Goal: Information Seeking & Learning: Learn about a topic

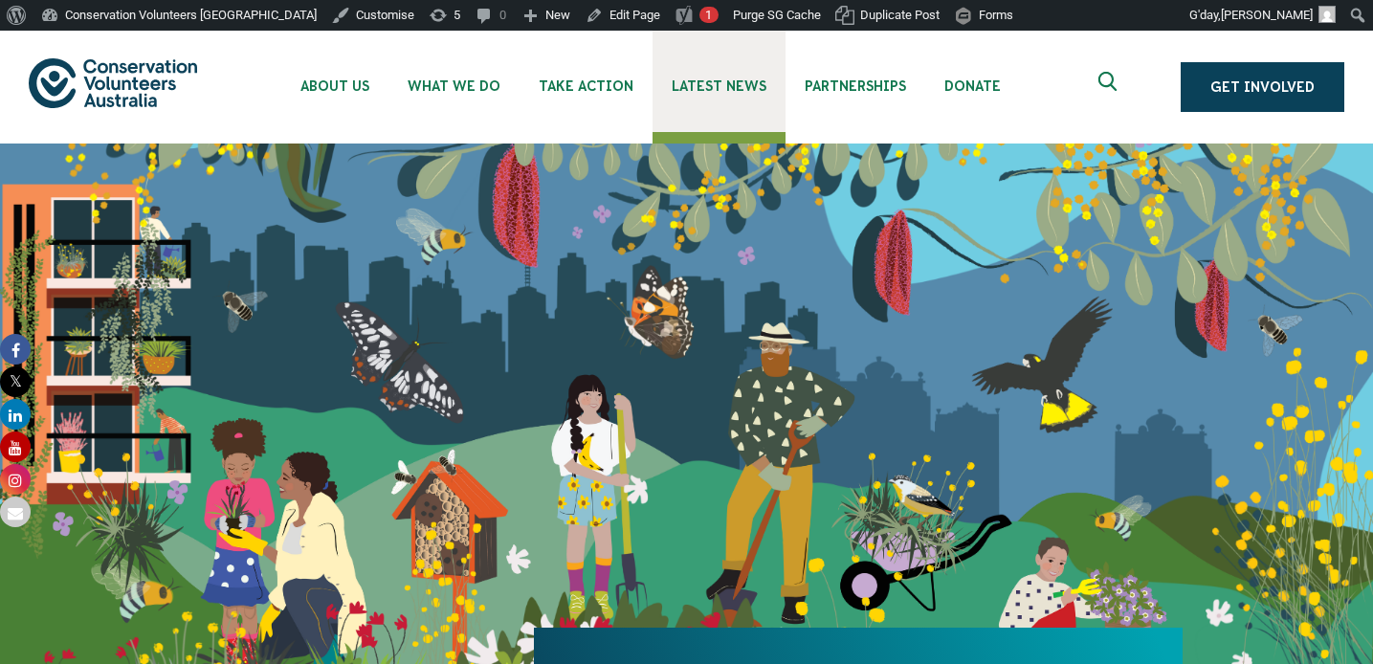
click at [705, 85] on span "Latest News" at bounding box center [719, 85] width 95 height 15
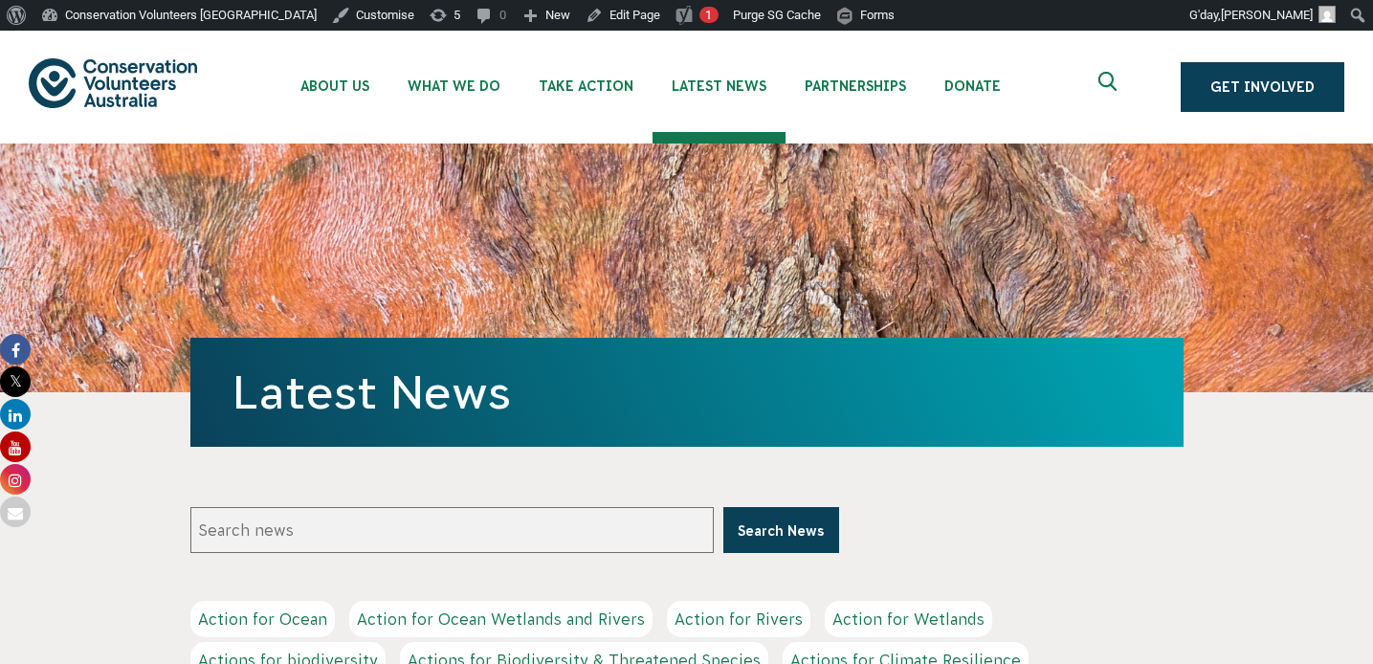
click at [604, 542] on input "Search news" at bounding box center [451, 530] width 523 height 46
type input "Public Choice"
click at [723, 507] on button "Search News" at bounding box center [781, 530] width 116 height 46
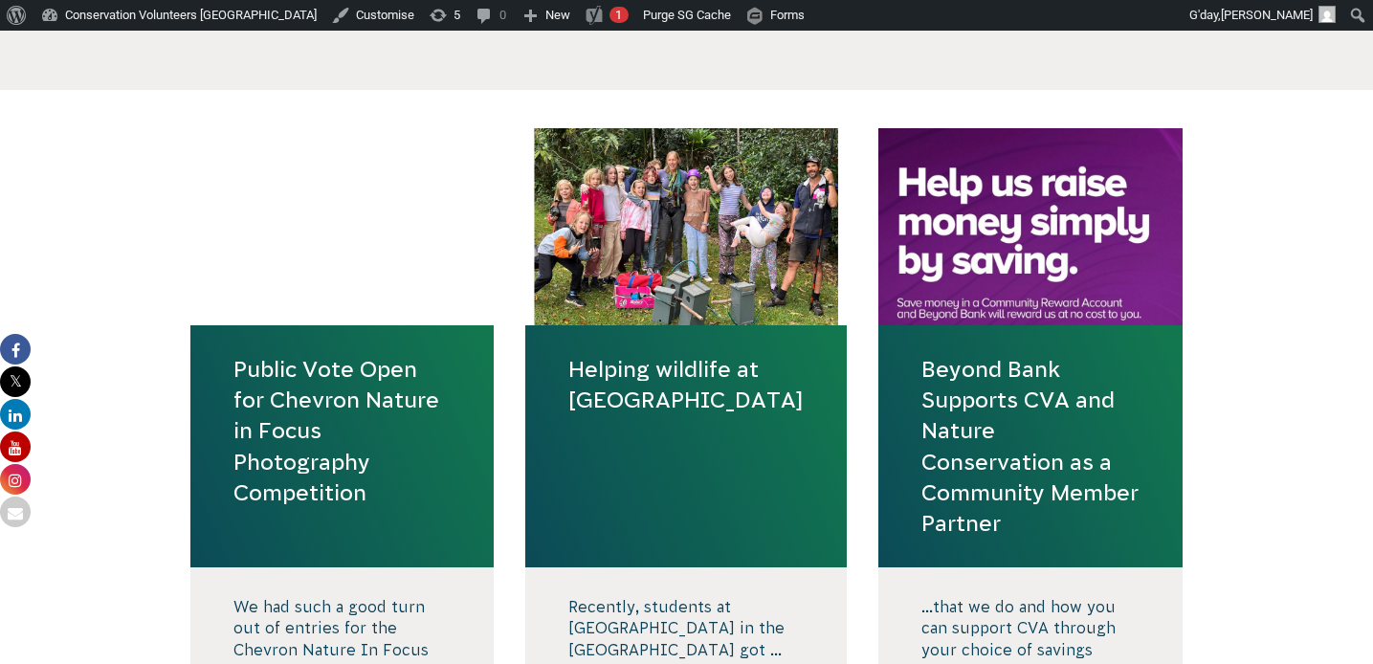
scroll to position [687, 0]
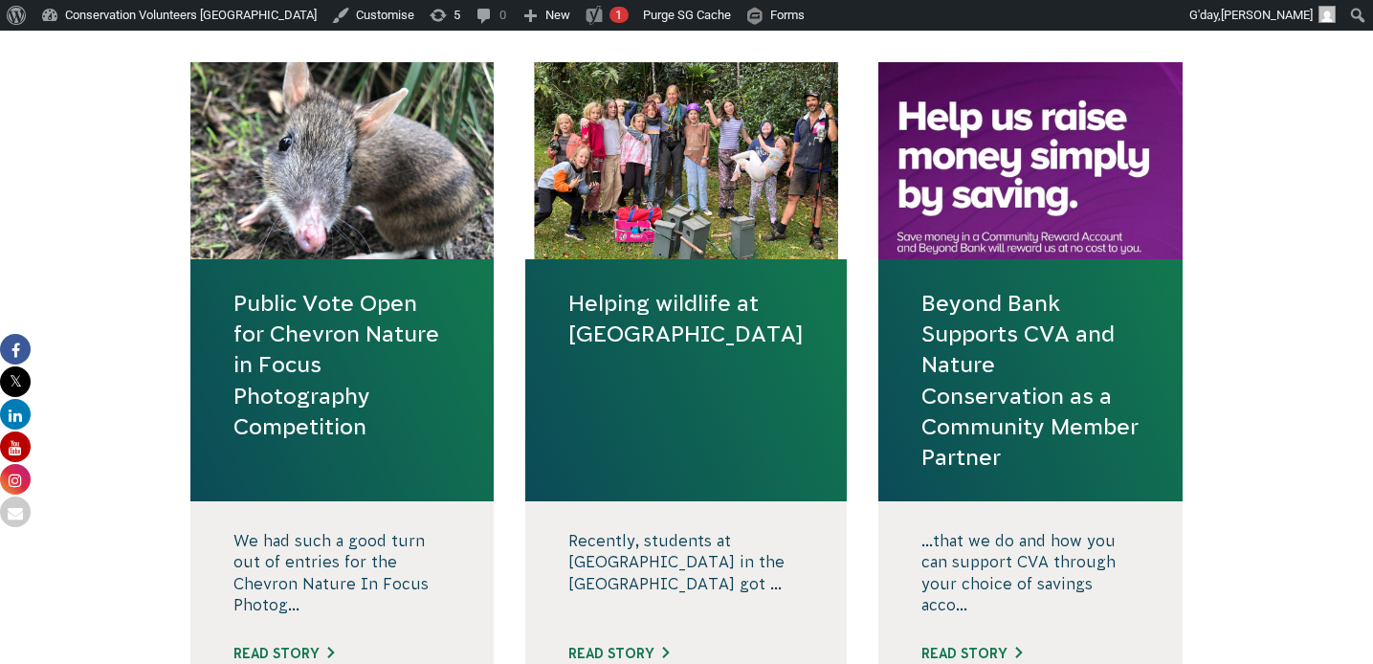
click at [328, 426] on link "Public Vote Open for Chevron Nature in Focus Photography Competition" at bounding box center [342, 365] width 218 height 154
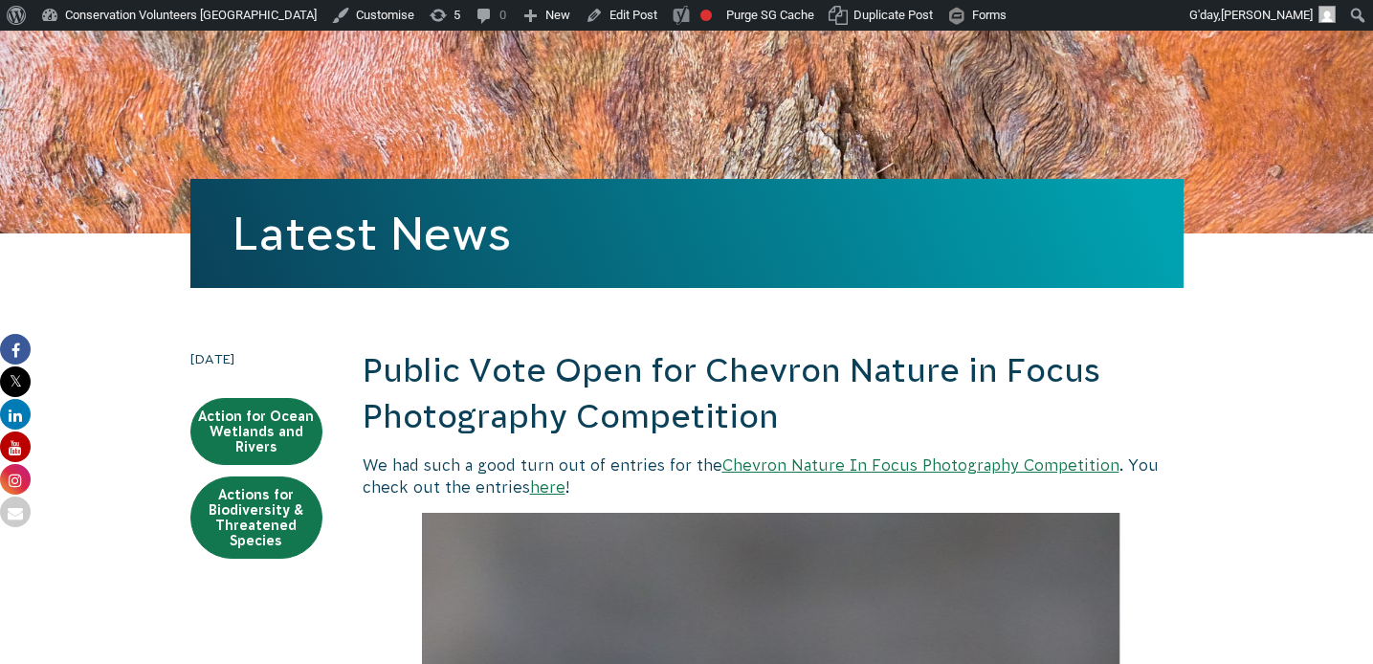
scroll to position [223, 0]
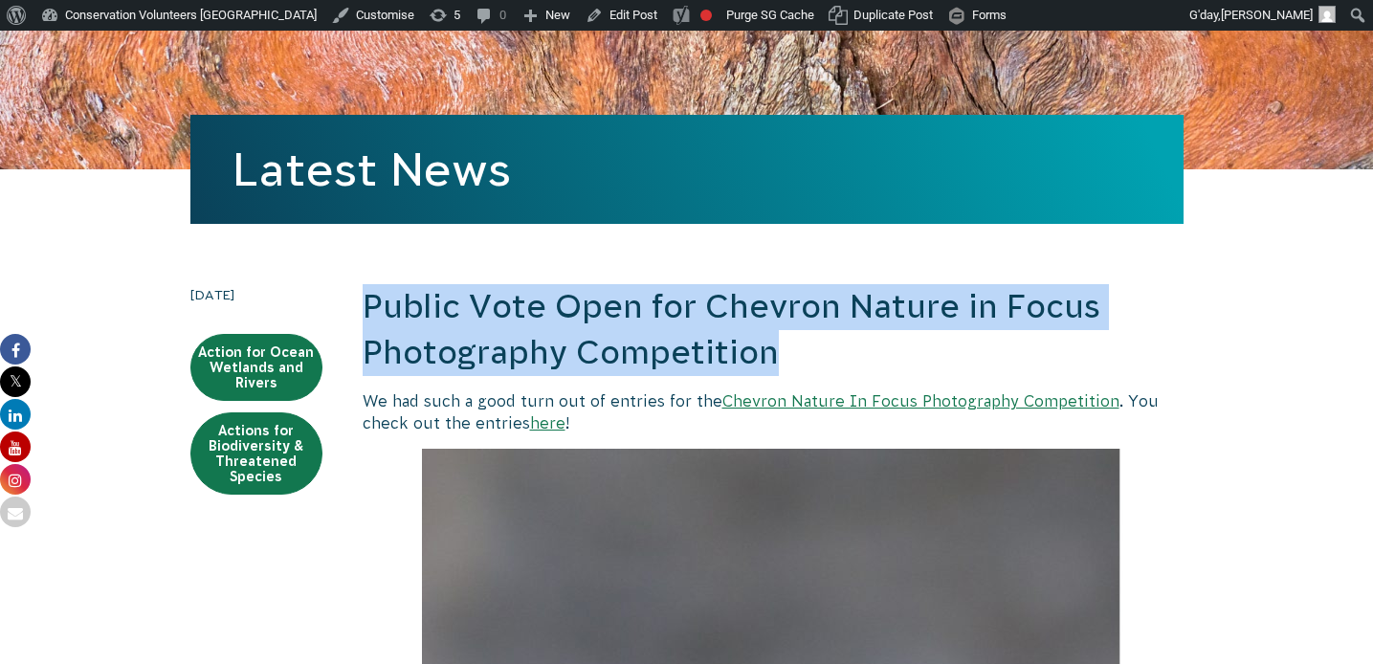
drag, startPoint x: 804, startPoint y: 360, endPoint x: 347, endPoint y: 316, distance: 458.5
copy h2 "Public Vote Open for Chevron Nature in Focus Photography Competition"
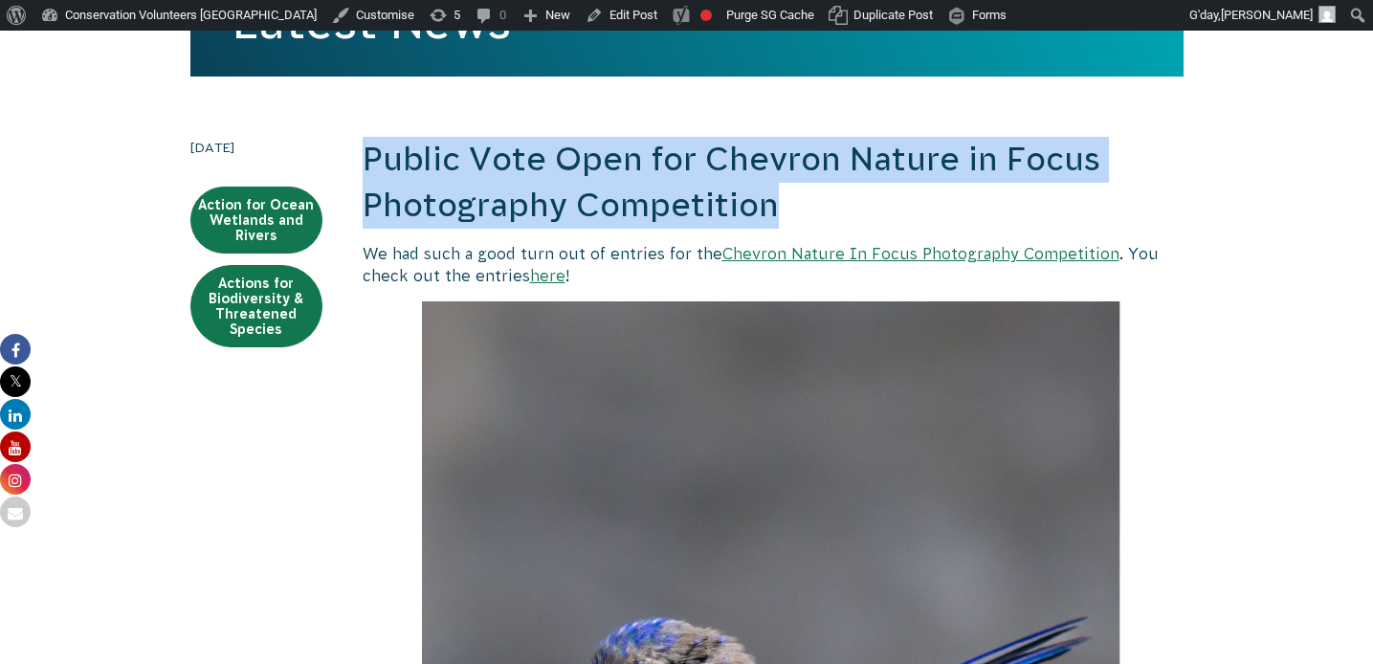
scroll to position [433, 0]
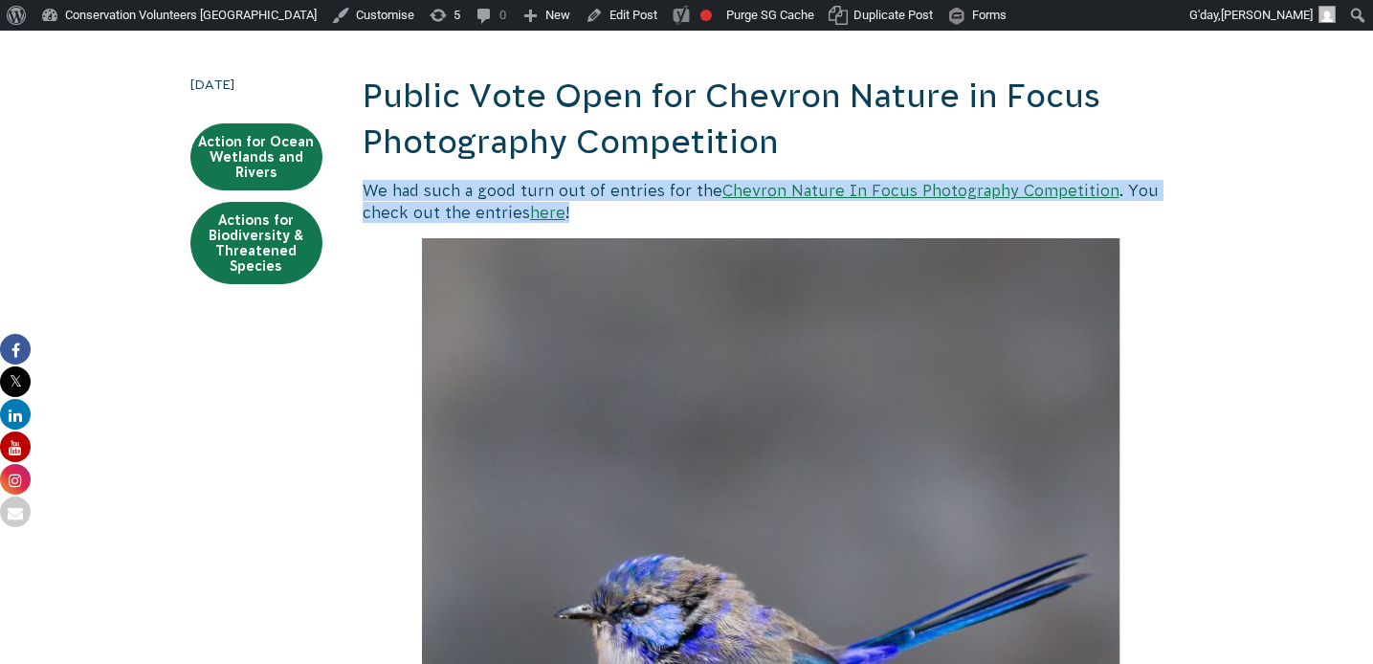
drag, startPoint x: 620, startPoint y: 213, endPoint x: 368, endPoint y: 194, distance: 252.3
click at [368, 194] on p "We had such a good turn out of entries for the Chevron Nature In Focus Photogra…" at bounding box center [773, 201] width 821 height 43
copy p "We had such a good turn out of entries for the Chevron Nature In Focus Photogra…"
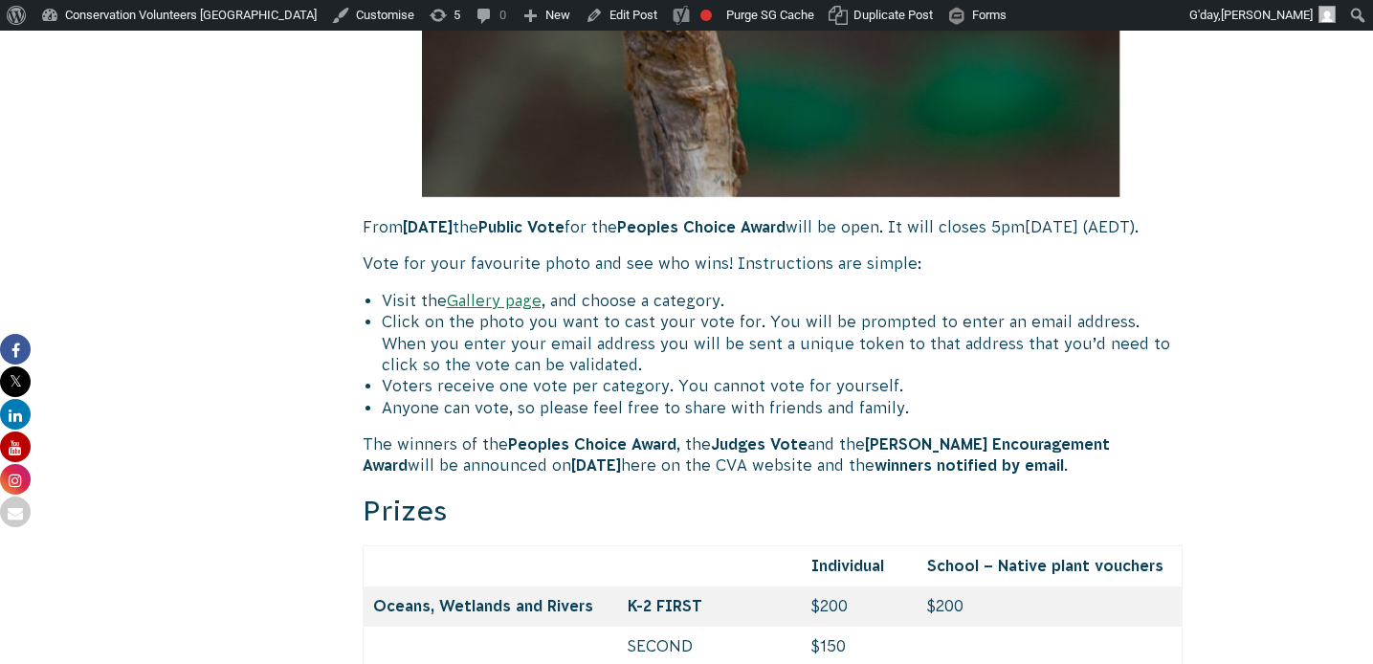
scroll to position [1452, 0]
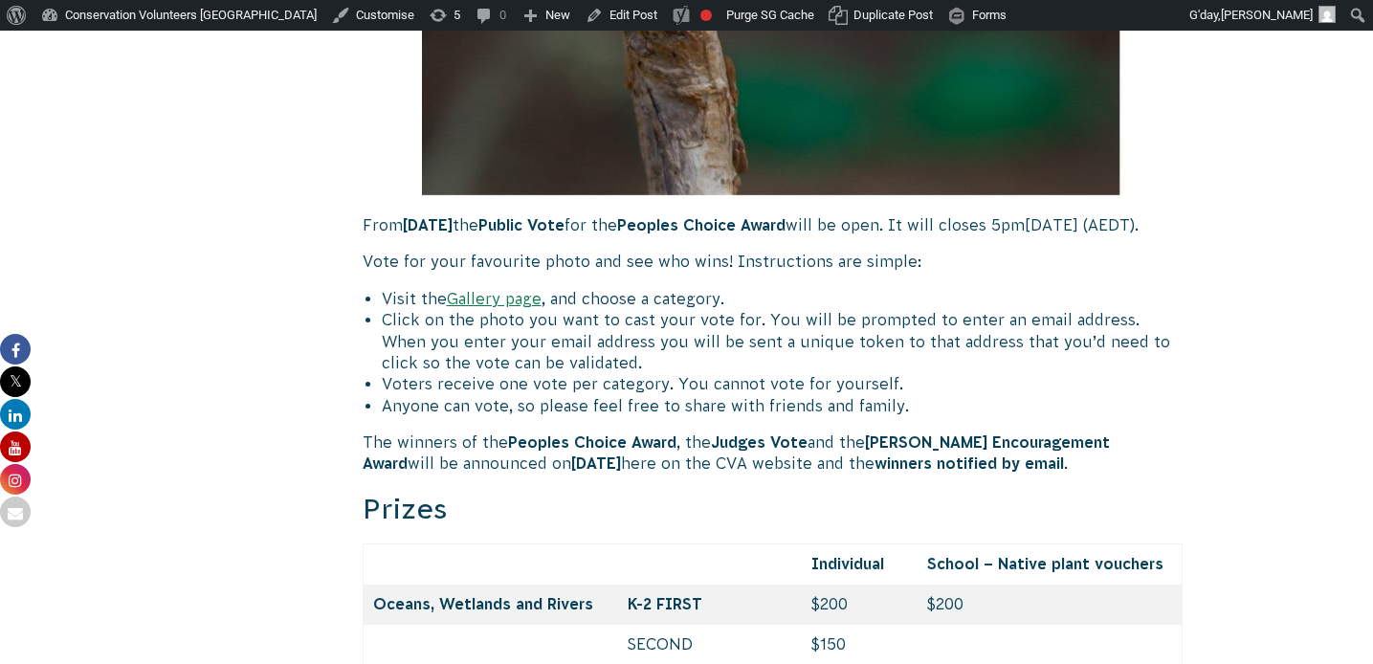
click at [1046, 472] on strong "Lyn Beazley Encouragement Award" at bounding box center [736, 452] width 747 height 38
click at [1049, 475] on p "The winners of the Peoples Choice Award , the Judges Vote and the Lyn Beazley E…" at bounding box center [773, 452] width 821 height 43
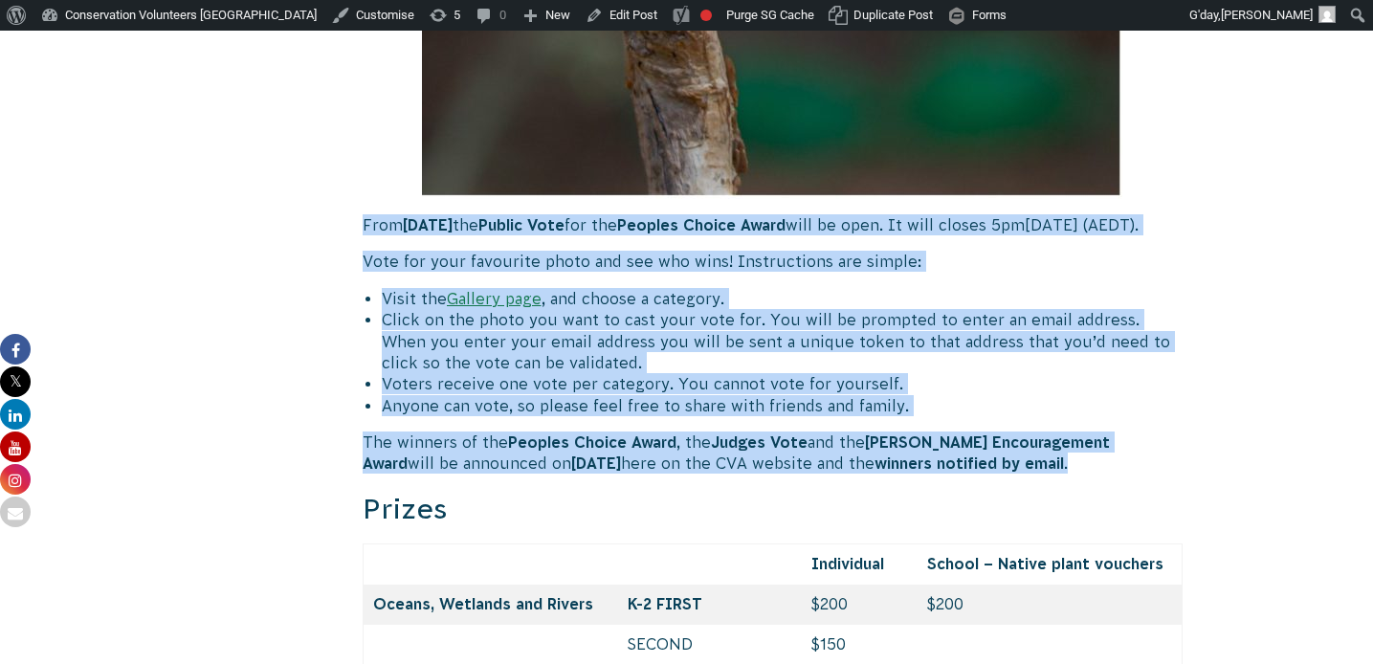
drag, startPoint x: 1051, startPoint y: 491, endPoint x: 365, endPoint y: 229, distance: 735.3
copy div "From 20 November the Public Vote for the Peoples Choice Award will be open. It …"
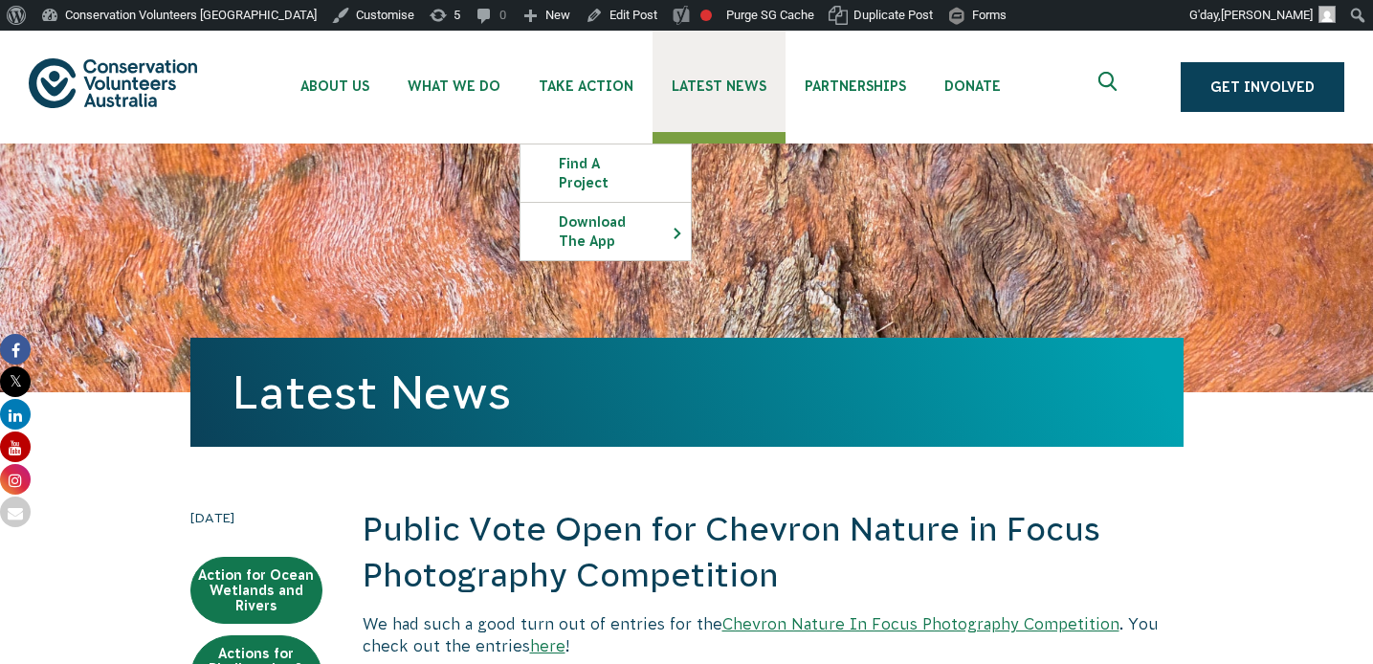
click at [697, 72] on link "Latest News" at bounding box center [718, 81] width 133 height 101
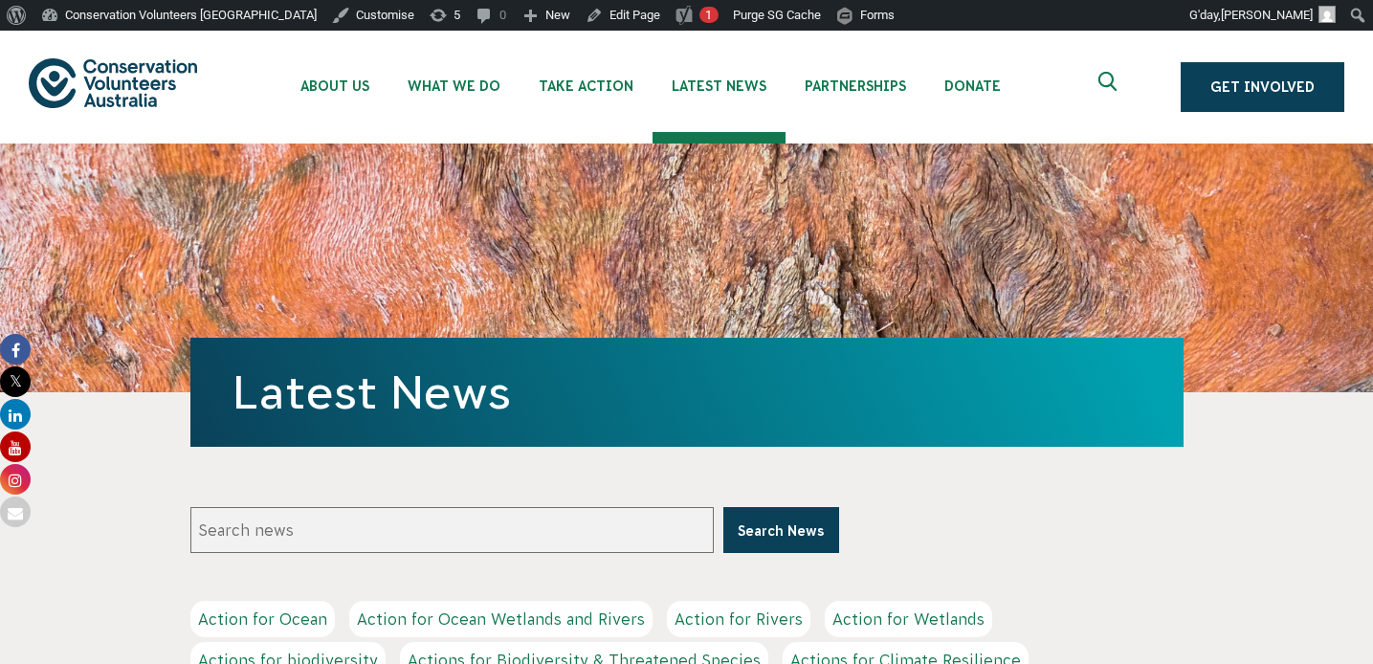
click at [576, 532] on input "Search news" at bounding box center [451, 530] width 523 height 46
type input "nature in focus"
click at [723, 507] on button "Search News" at bounding box center [781, 530] width 116 height 46
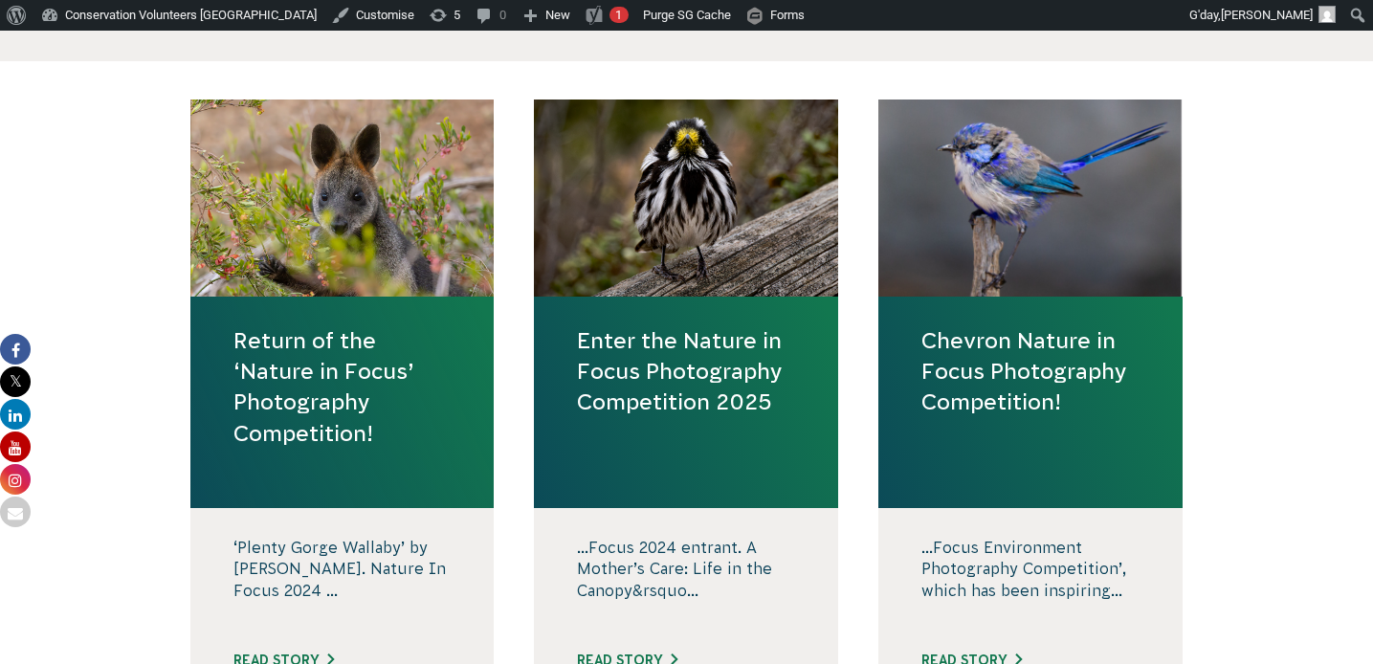
scroll to position [608, 0]
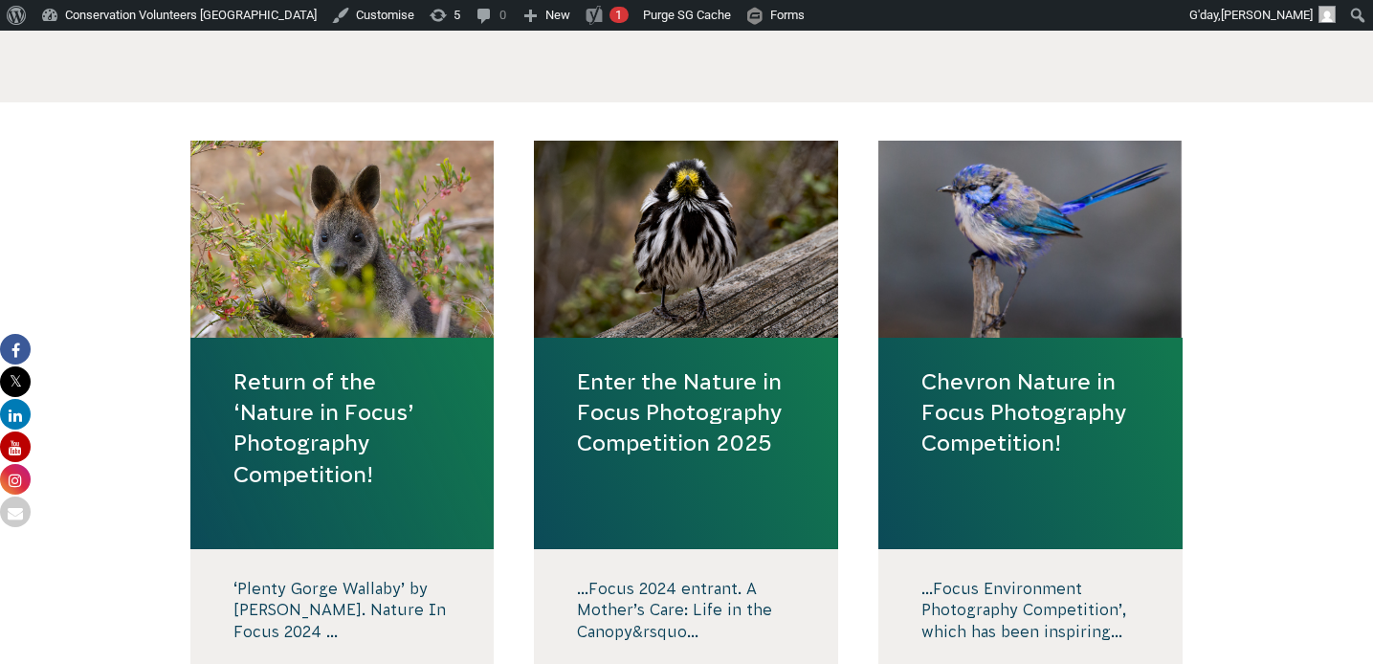
click at [691, 412] on link "Enter the Nature in Focus Photography Competition 2025" at bounding box center [686, 412] width 218 height 93
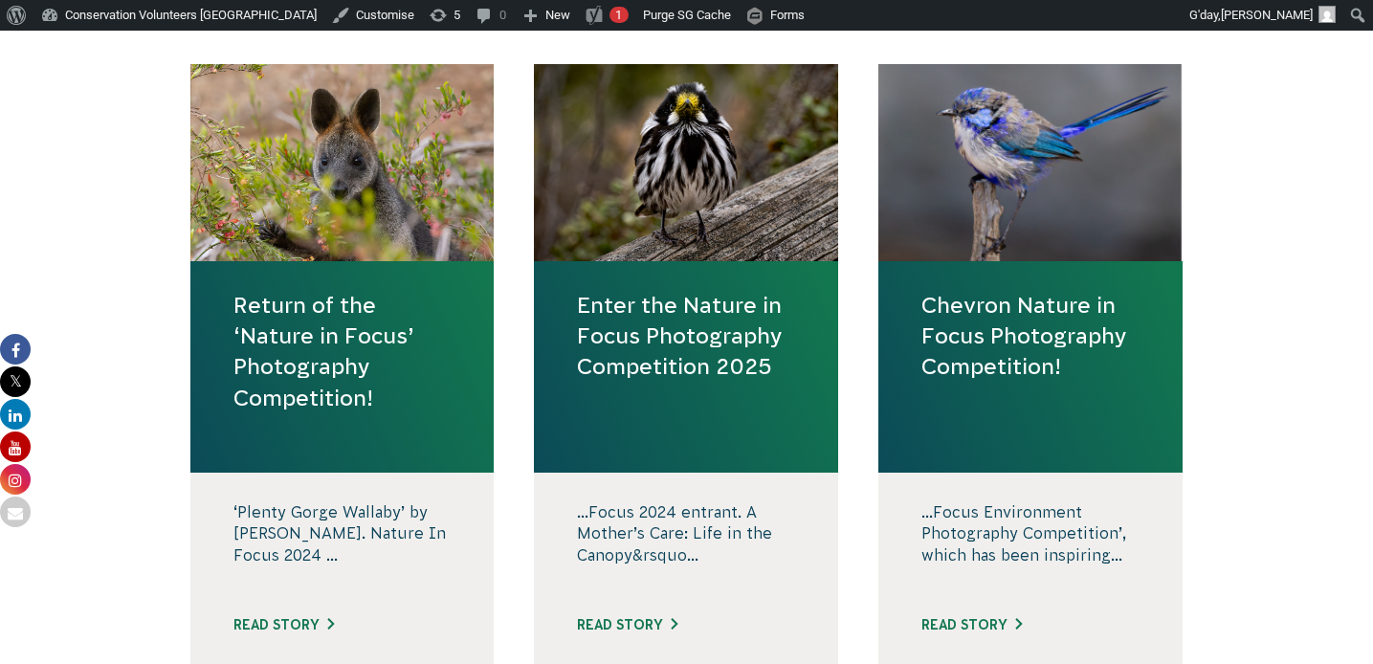
scroll to position [749, 0]
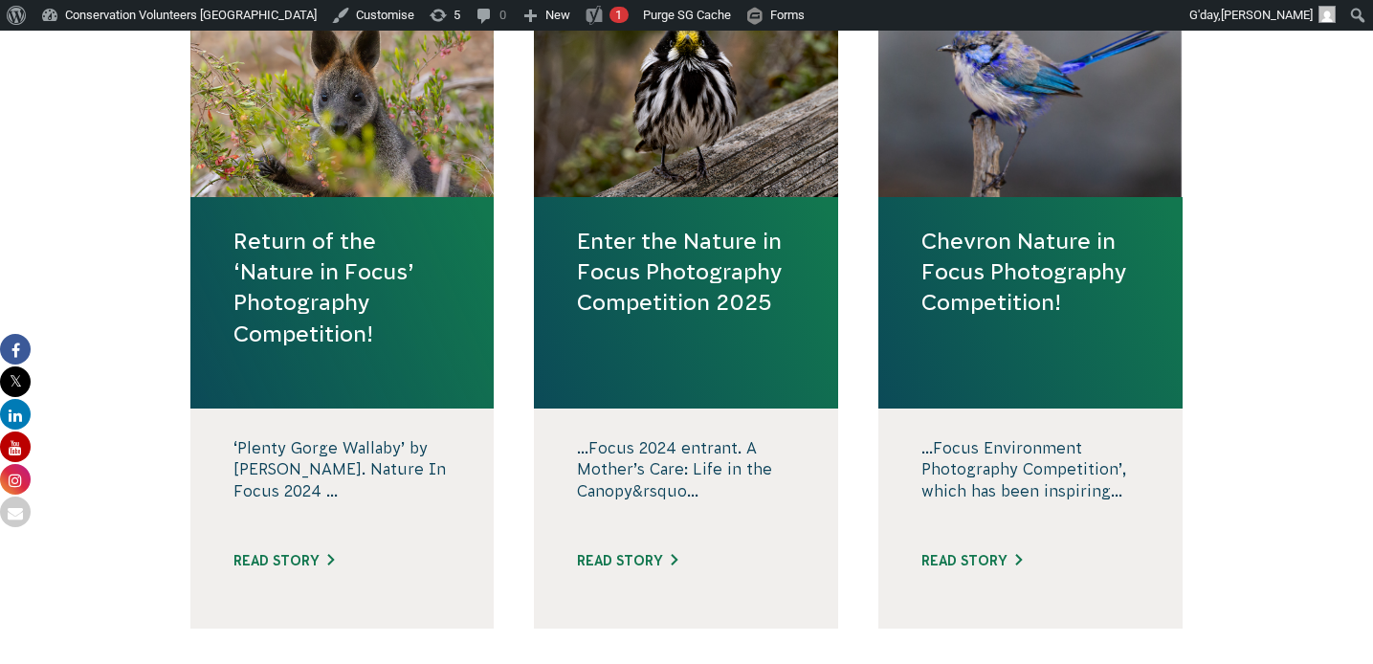
click at [334, 331] on link "Return of the ‘Nature in Focus’ Photography Competition!" at bounding box center [342, 287] width 218 height 123
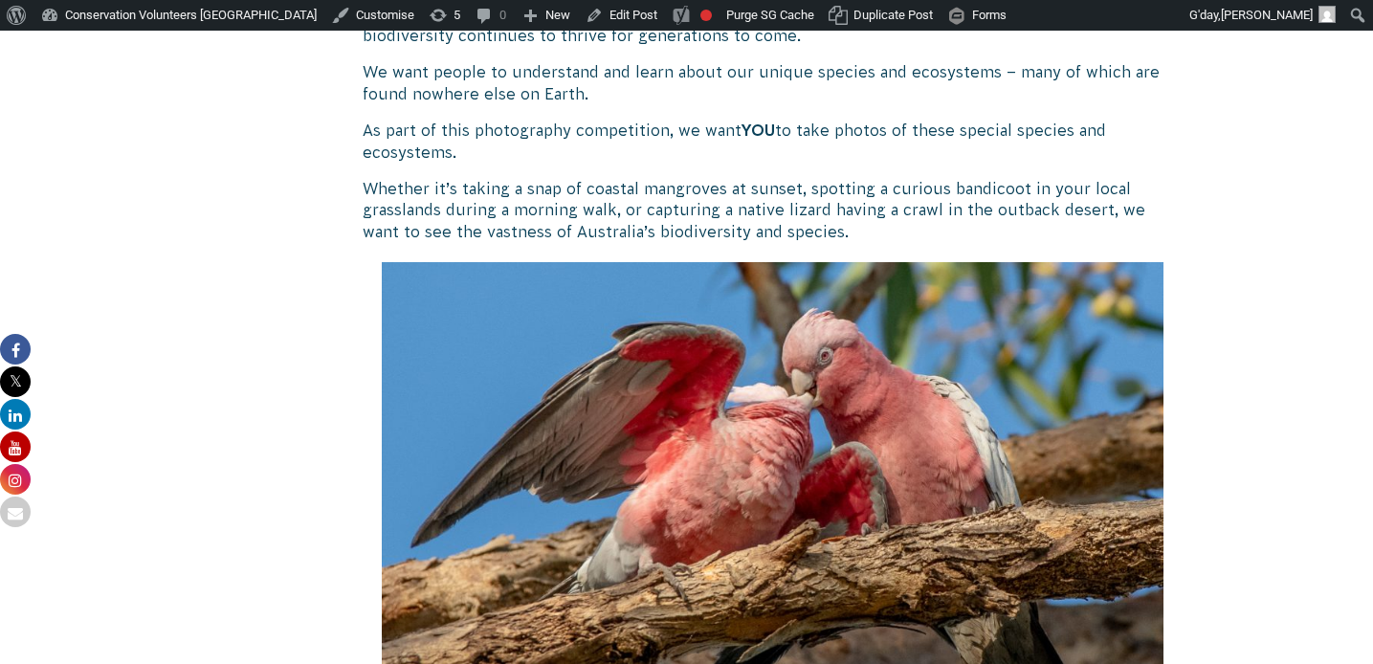
scroll to position [1997, 0]
